Goal: Use online tool/utility: Utilize a website feature to perform a specific function

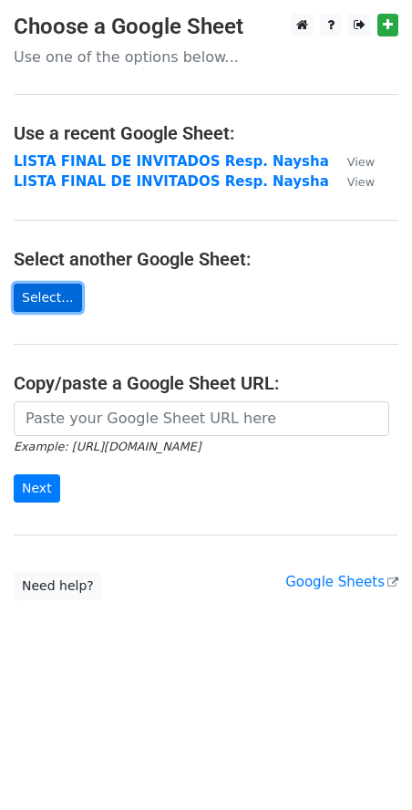
click at [22, 301] on link "Select..." at bounding box center [48, 298] width 68 height 28
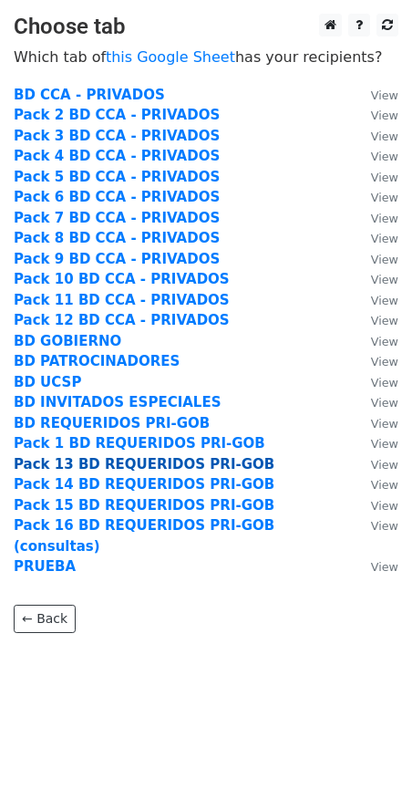
click at [101, 468] on strong "Pack 13 BD REQUERIDOS PRI-GOB" at bounding box center [144, 464] width 261 height 16
